Goal: Information Seeking & Learning: Learn about a topic

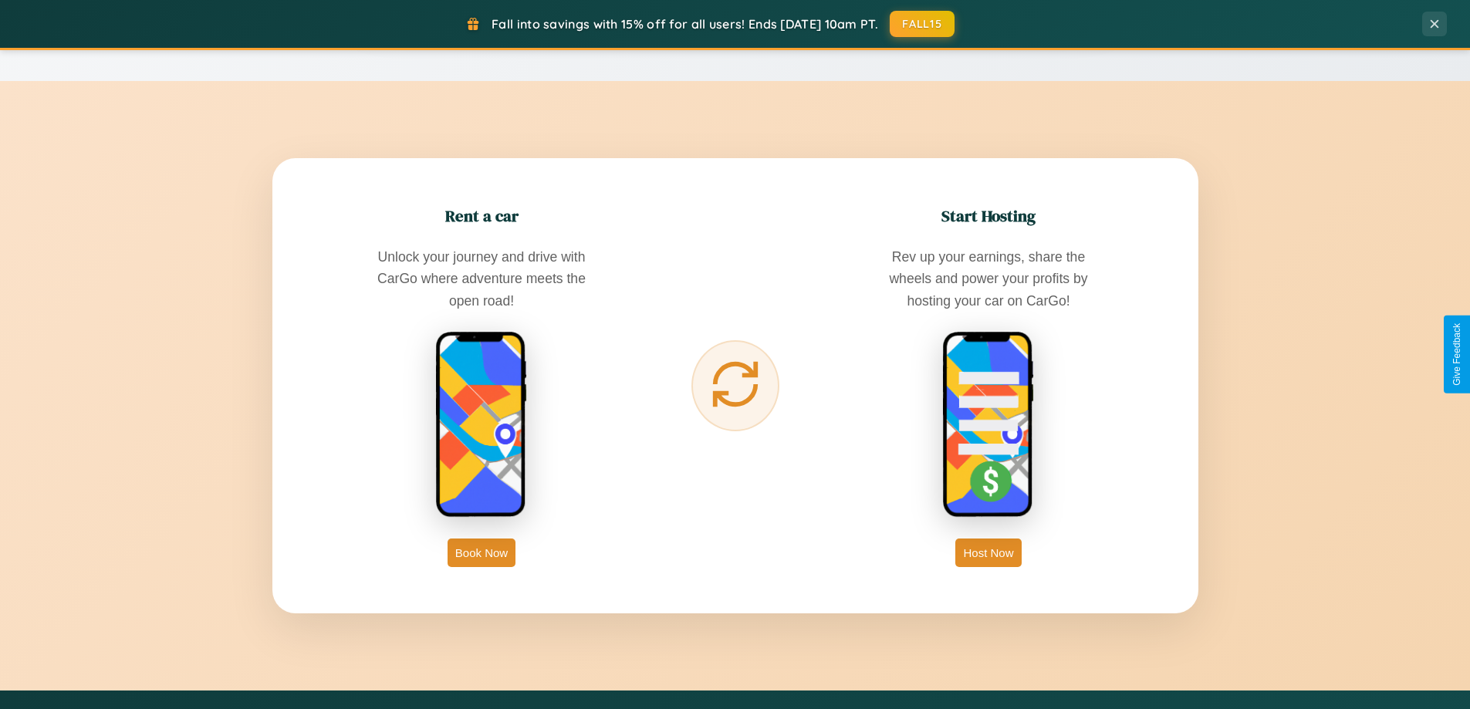
scroll to position [2969, 0]
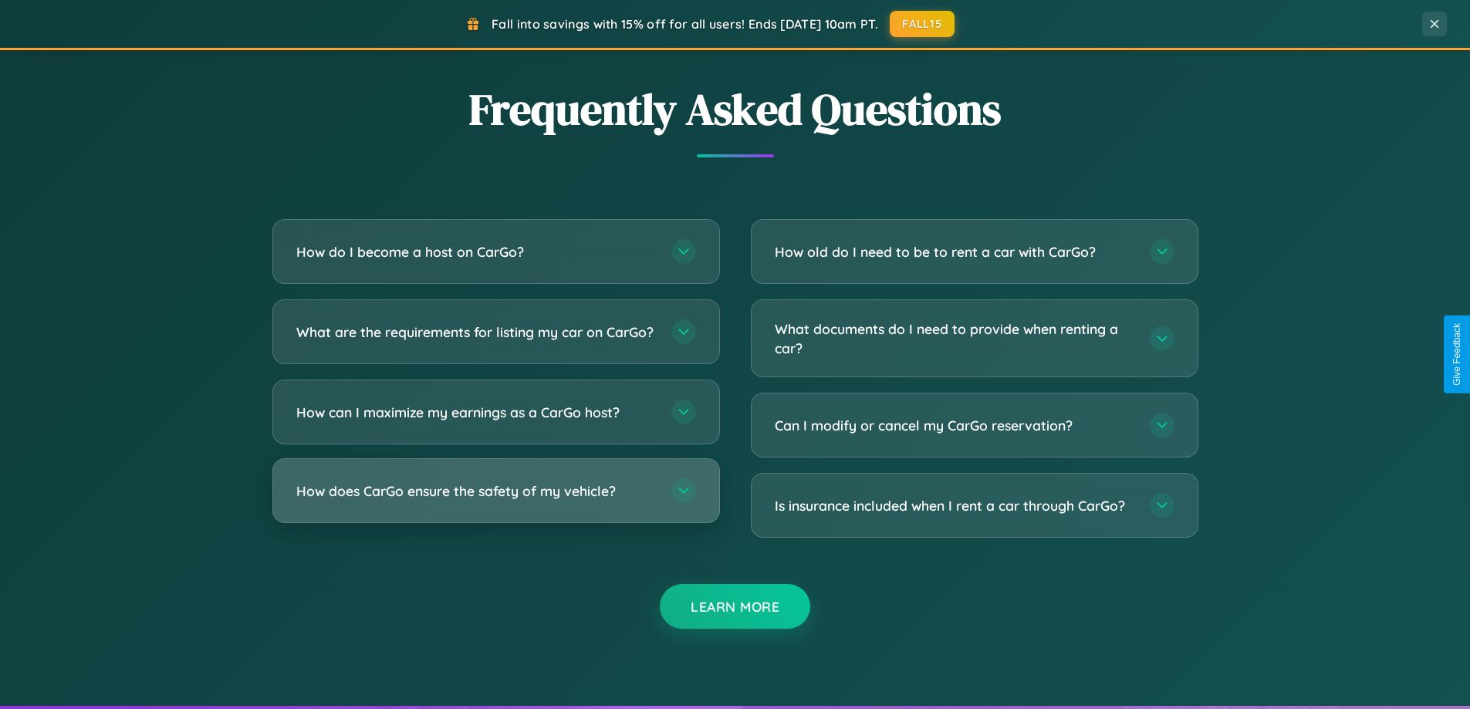
click at [495, 501] on h3 "How does CarGo ensure the safety of my vehicle?" at bounding box center [476, 491] width 360 height 19
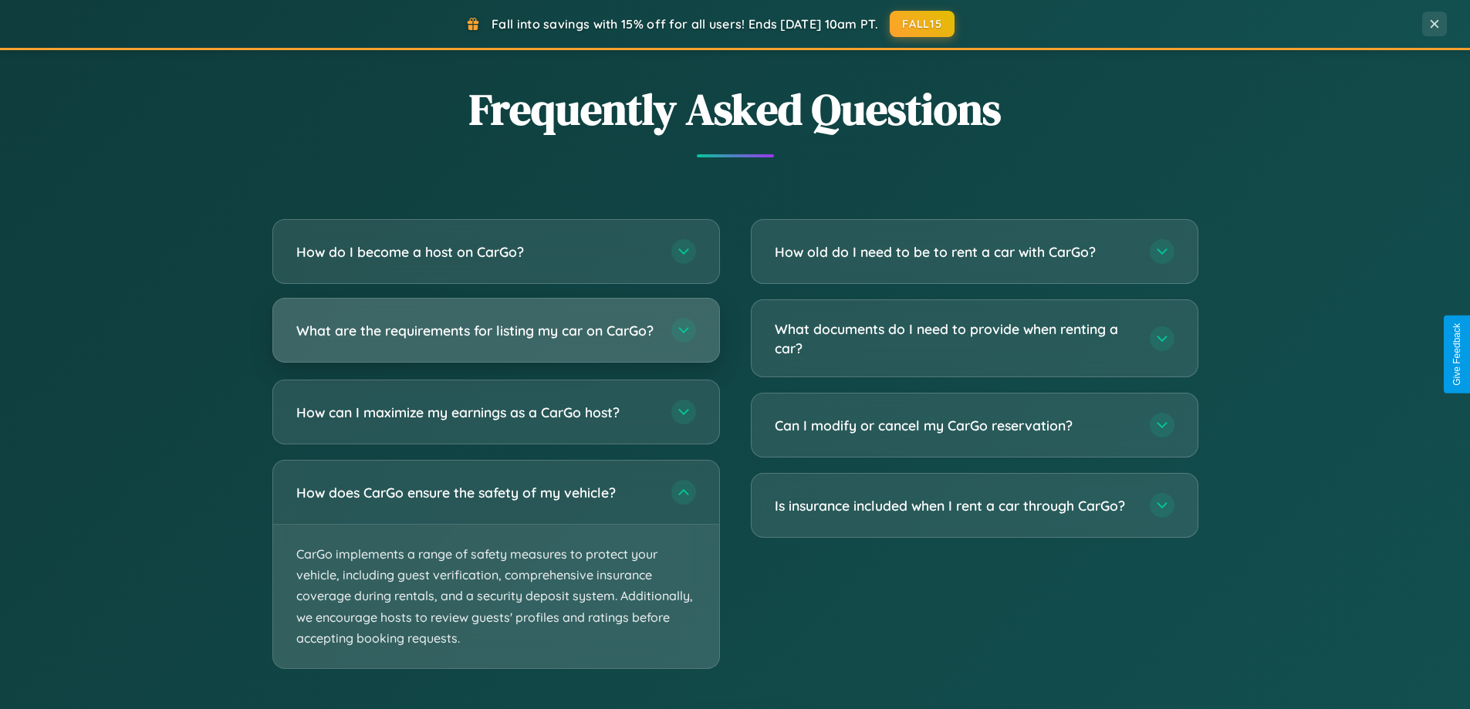
click at [495, 337] on h3 "What are the requirements for listing my car on CarGo?" at bounding box center [476, 330] width 360 height 19
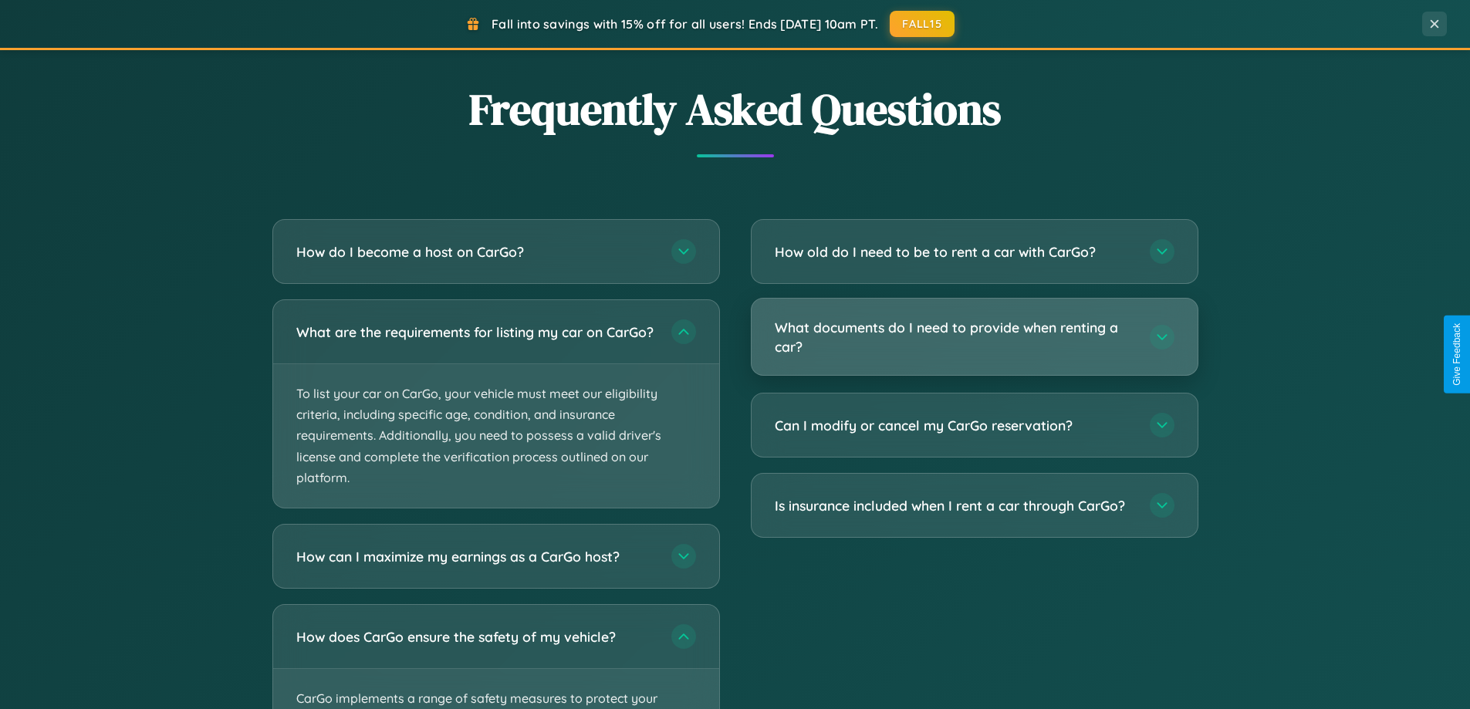
click at [974, 338] on h3 "What documents do I need to provide when renting a car?" at bounding box center [955, 337] width 360 height 38
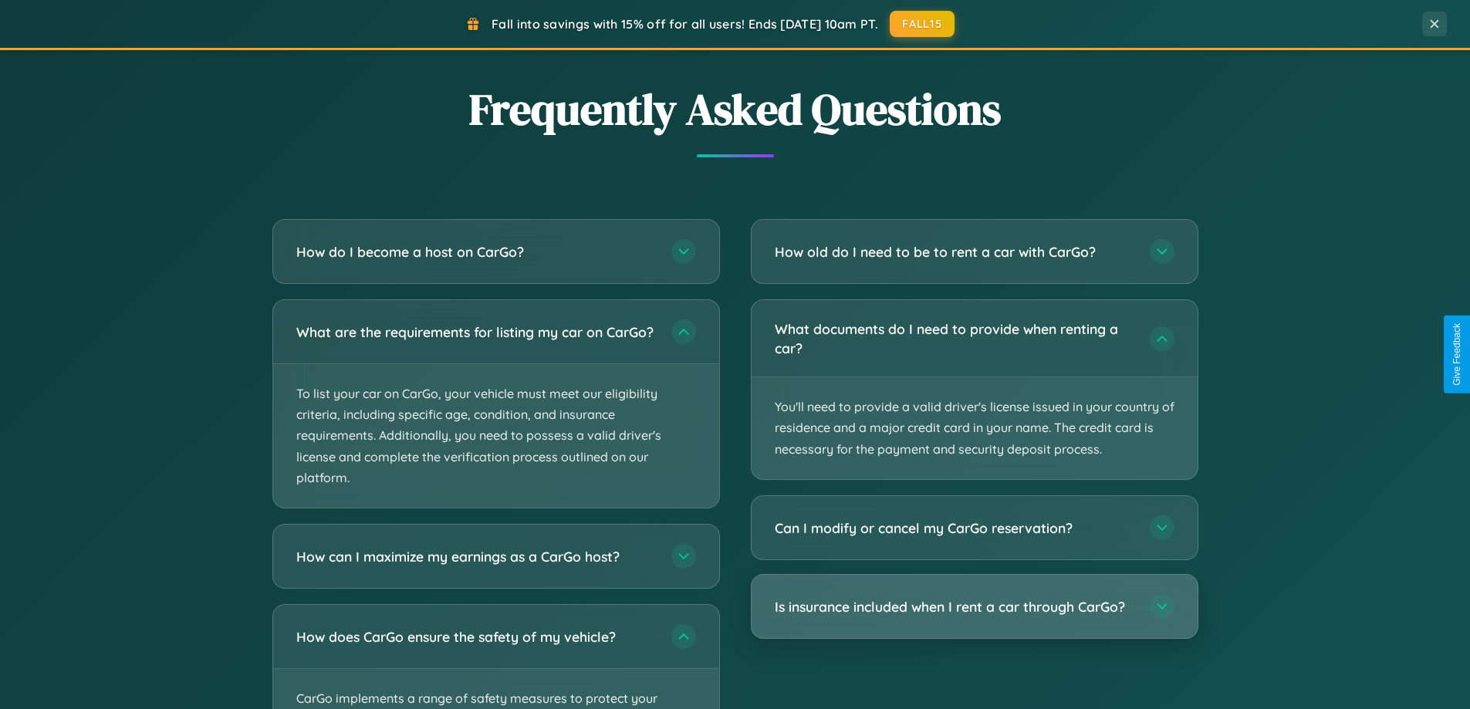
click at [974, 607] on h3 "Is insurance included when I rent a car through CarGo?" at bounding box center [955, 606] width 360 height 19
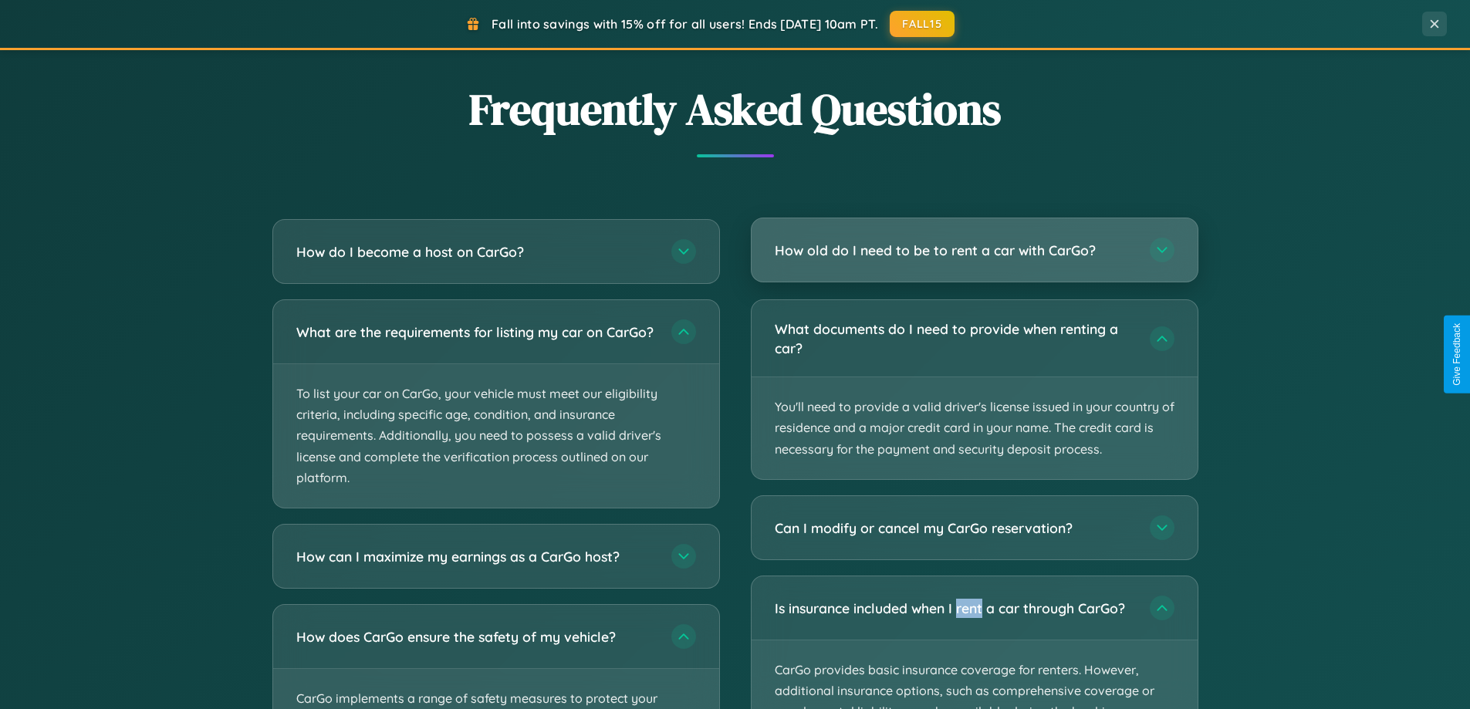
click at [974, 251] on h3 "How old do I need to be to rent a car with CarGo?" at bounding box center [955, 250] width 360 height 19
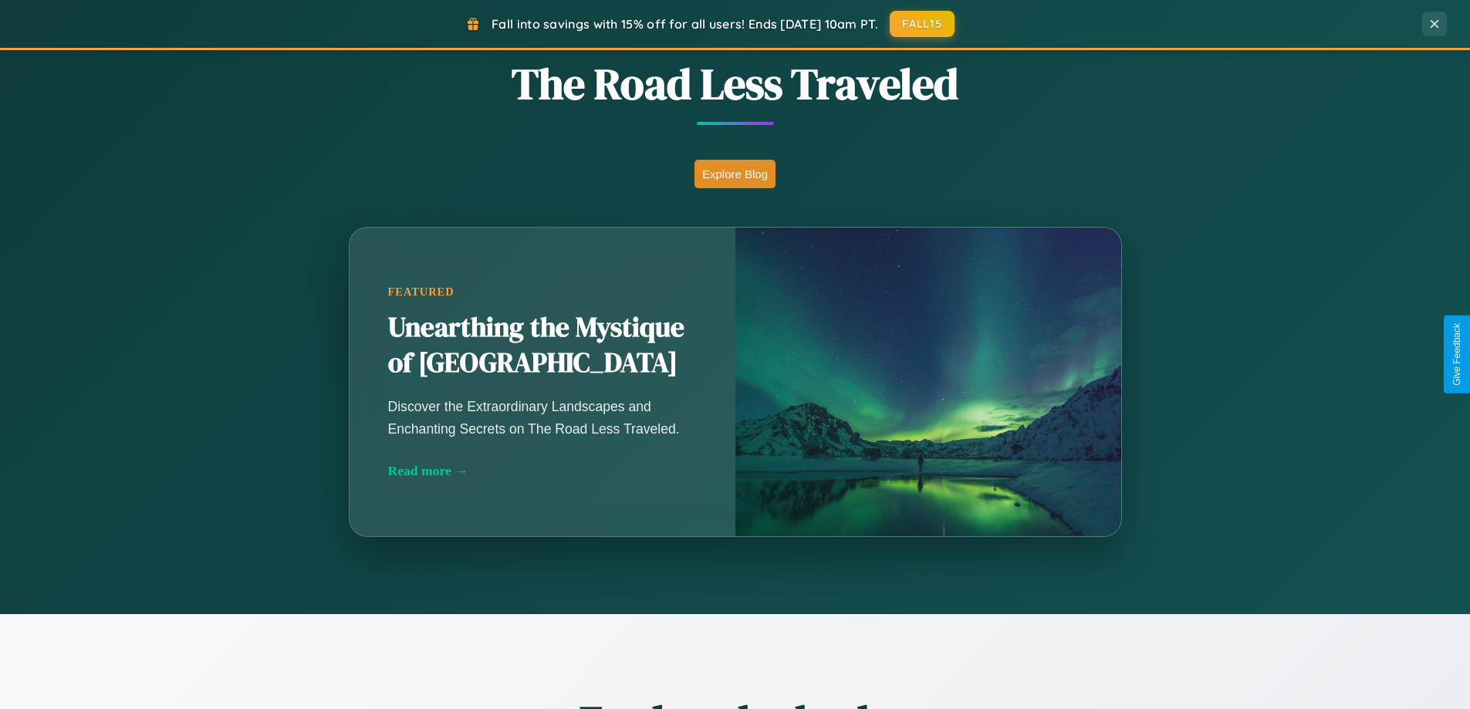
scroll to position [0, 0]
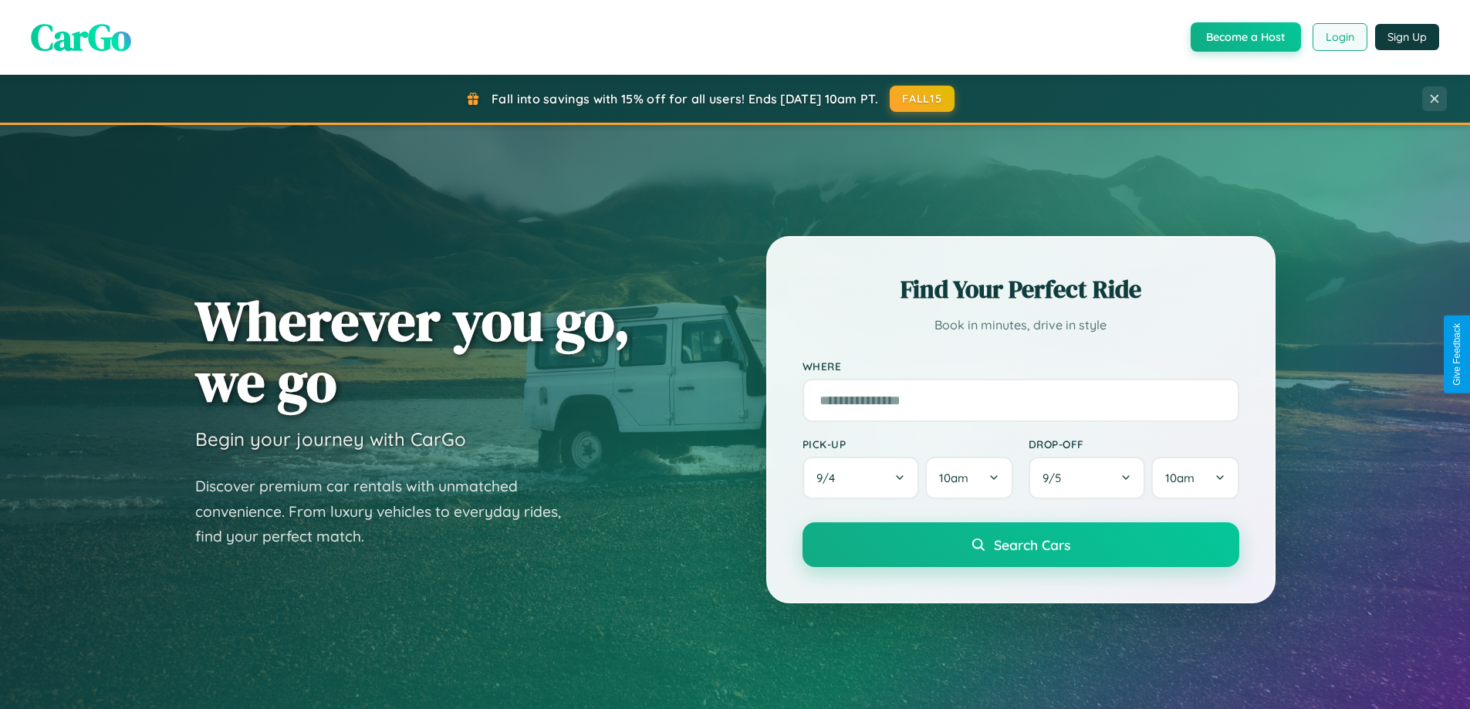
click at [1339, 37] on button "Login" at bounding box center [1340, 37] width 55 height 28
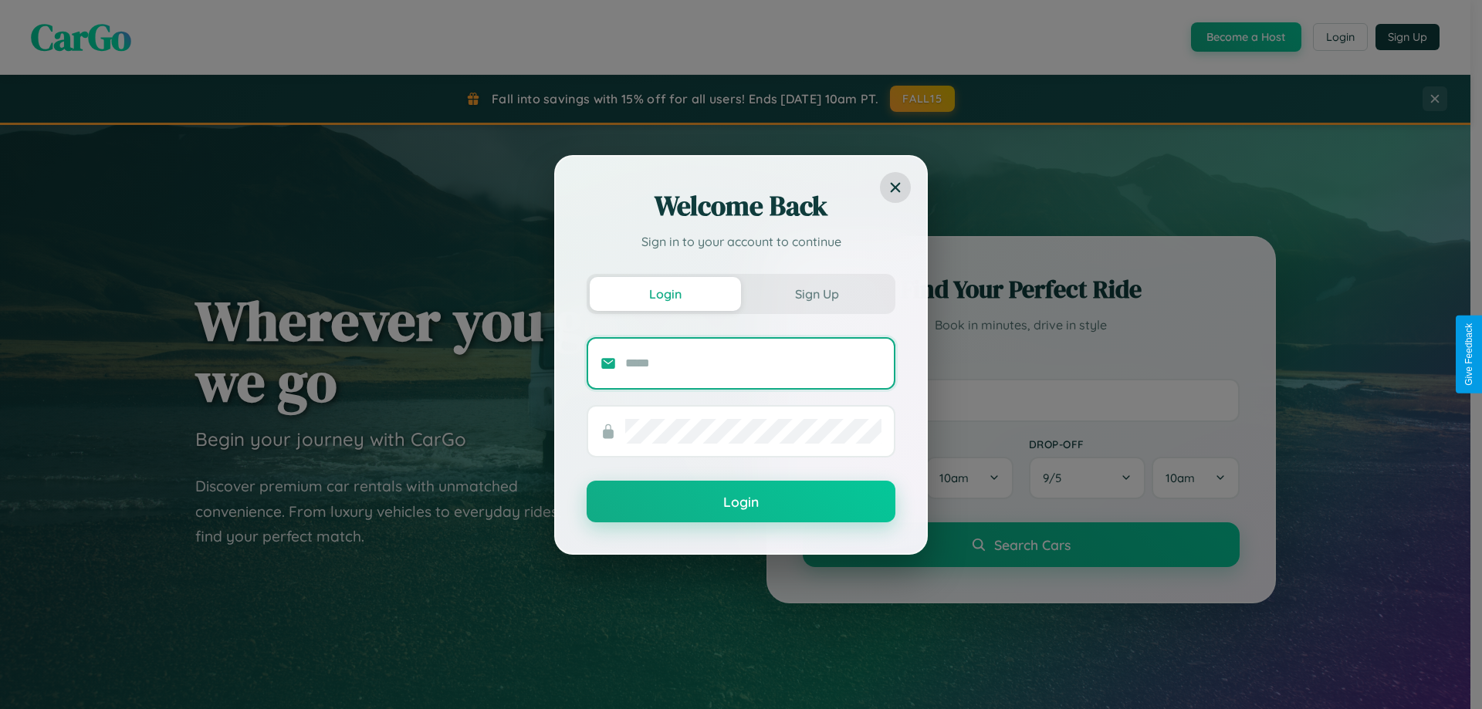
click at [753, 363] on input "text" at bounding box center [753, 363] width 256 height 25
type input "**********"
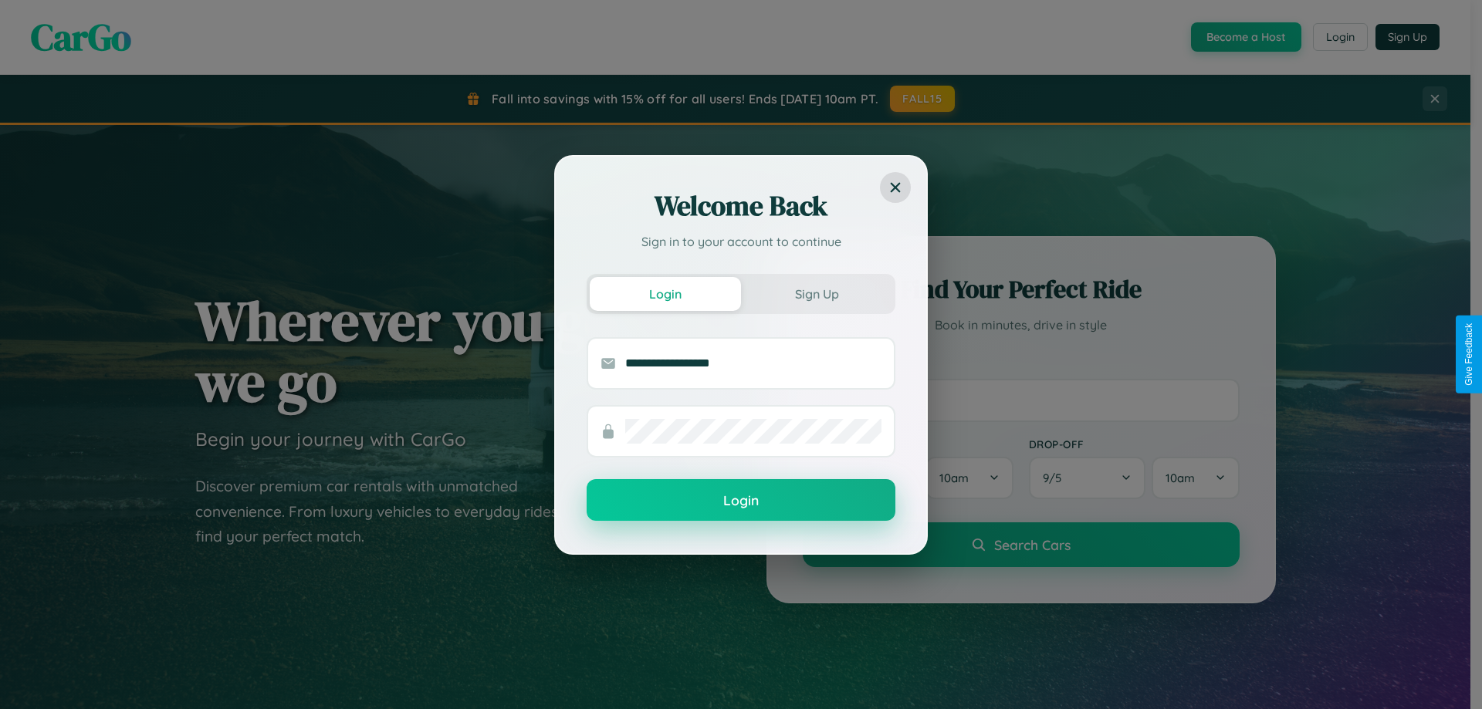
click at [741, 501] on button "Login" at bounding box center [740, 500] width 309 height 42
